Goal: Task Accomplishment & Management: Manage account settings

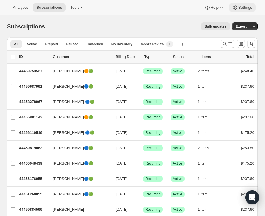
click at [244, 6] on span "Settings" at bounding box center [245, 7] width 14 height 5
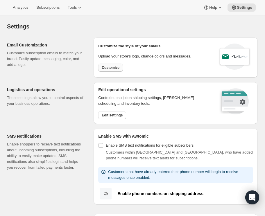
click at [116, 68] on span "Customize" at bounding box center [111, 67] width 18 height 5
select select "subscriptionMessage"
select select "5"
select select "15"
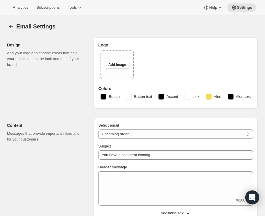
type input "Wine Club Subscription - Upcoming shipment"
select select "3"
type input "SYLTBAR"
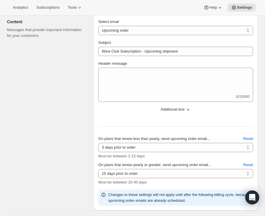
scroll to position [106, 0]
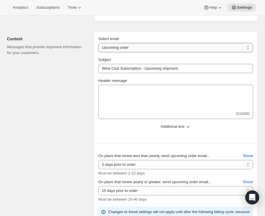
click at [140, 46] on select "New subscription Upcoming order Failed payment Delayed subscription (inventory …" at bounding box center [175, 47] width 155 height 9
select select "subscriptionUpdatedMessage"
click at [98, 43] on select "New subscription Upcoming order Failed payment Delayed subscription (inventory …" at bounding box center [175, 47] width 155 height 9
type input "Wine Club Subscription - Updated"
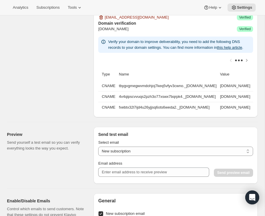
scroll to position [285, 0]
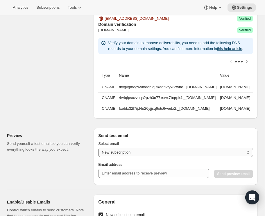
click at [135, 157] on select "New subscription Upcoming order Payment failure Delayed subscription Updated su…" at bounding box center [175, 152] width 155 height 9
select select "updated-subscription"
click at [98, 153] on select "New subscription Upcoming order Payment failure Delayed subscription Updated su…" at bounding box center [175, 152] width 155 height 9
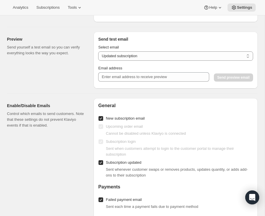
scroll to position [378, 0]
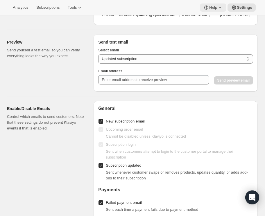
click at [211, 8] on span "Help" at bounding box center [213, 7] width 8 height 5
click at [207, 40] on span "Contact us" at bounding box center [211, 39] width 18 height 4
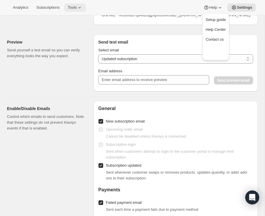
click at [77, 8] on span "Tools" at bounding box center [72, 7] width 9 height 5
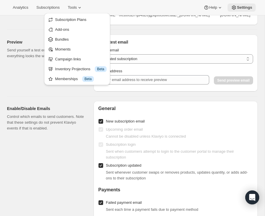
click at [246, 8] on span "Settings" at bounding box center [244, 7] width 15 height 5
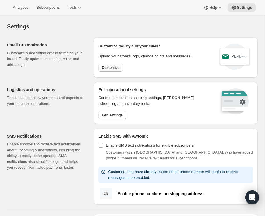
click at [116, 66] on span "Customize" at bounding box center [111, 67] width 18 height 5
select select "subscriptionMessage"
select select "5"
select select "15"
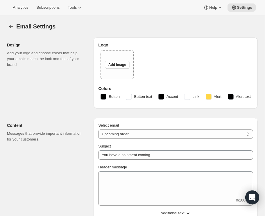
type input "Wine Club Subscription - Upcoming shipment"
select select "3"
type input "SYLTBAR"
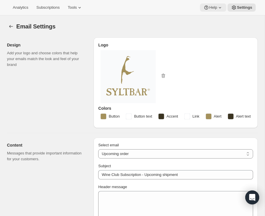
click at [204, 11] on button "Help" at bounding box center [213, 7] width 26 height 8
click at [207, 38] on span "Contact us" at bounding box center [211, 39] width 18 height 4
click at [250, 30] on div "Email Settings" at bounding box center [136, 26] width 241 height 8
